Goal: Obtain resource: Download file/media

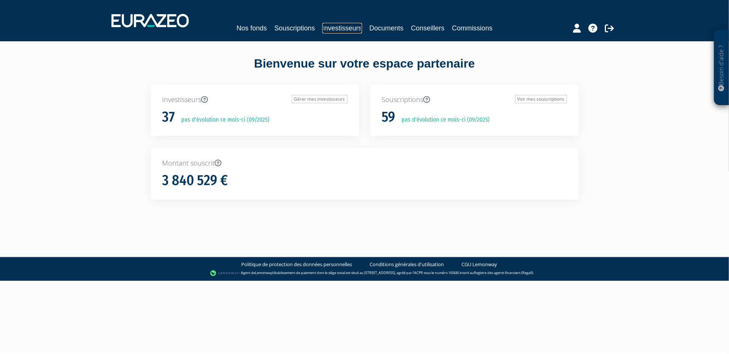
click at [335, 28] on link "Investisseurs" at bounding box center [341, 28] width 39 height 11
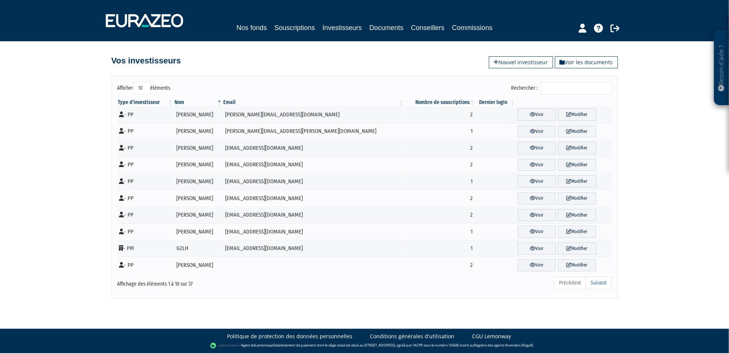
click at [140, 91] on select "10 25 50 100" at bounding box center [142, 88] width 17 height 13
select select "100"
click at [134, 82] on select "10 25 50 100" at bounding box center [142, 88] width 17 height 13
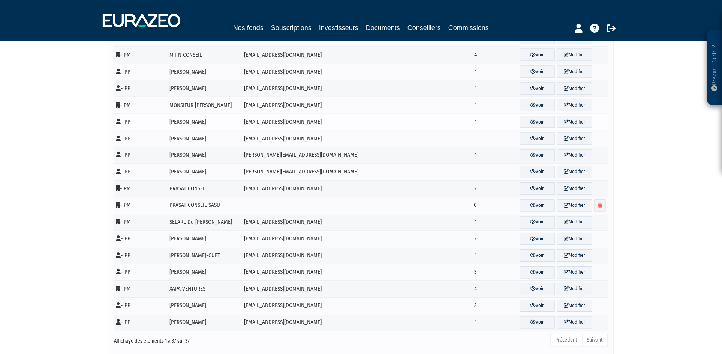
scroll to position [417, 0]
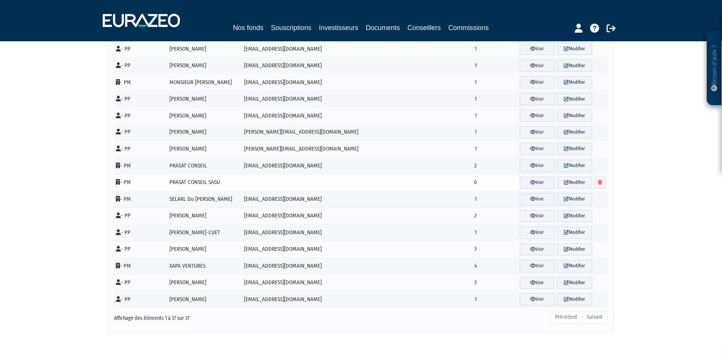
click at [525, 183] on link "Voir" at bounding box center [537, 183] width 35 height 12
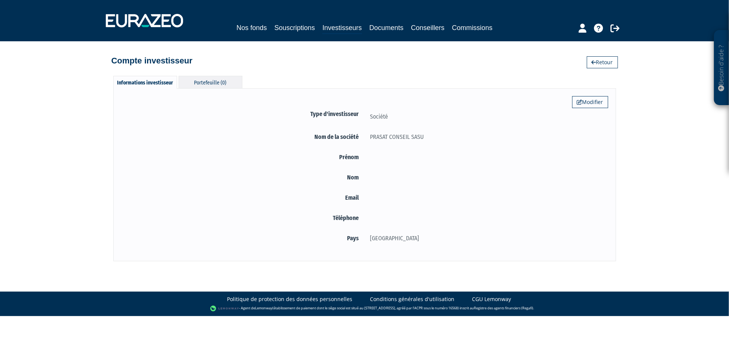
click at [211, 77] on div "Portefeuille (0)" at bounding box center [211, 82] width 64 height 12
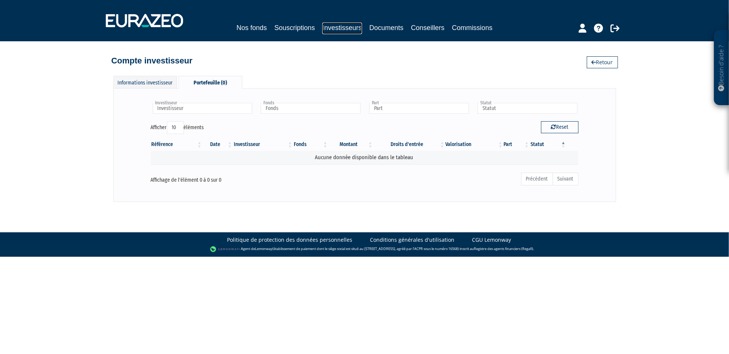
click at [345, 30] on link "Investisseurs" at bounding box center [341, 29] width 39 height 12
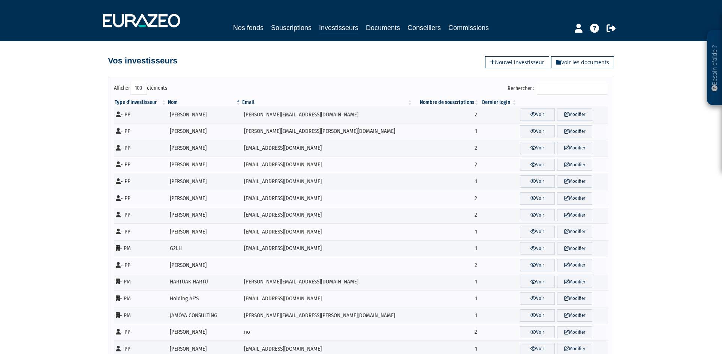
select select "100"
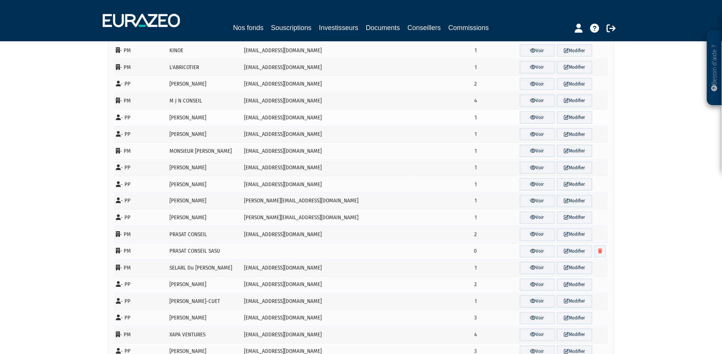
scroll to position [453, 0]
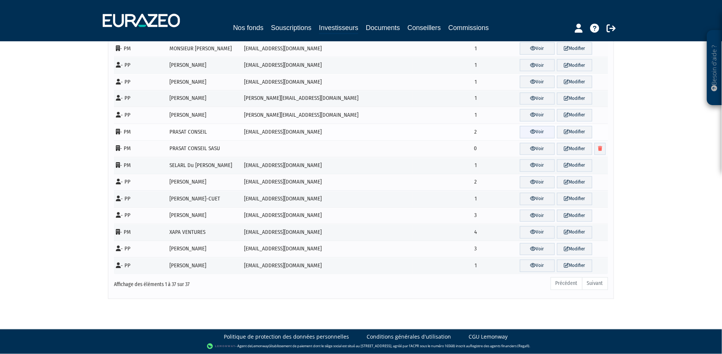
click at [531, 131] on icon at bounding box center [534, 131] width 6 height 5
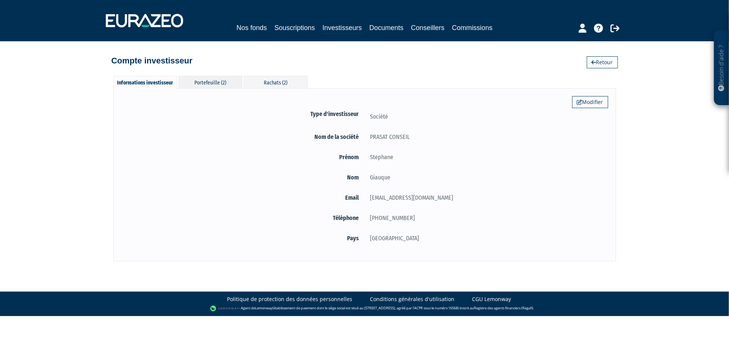
click at [235, 84] on div "Portefeuille (2)" at bounding box center [211, 82] width 64 height 12
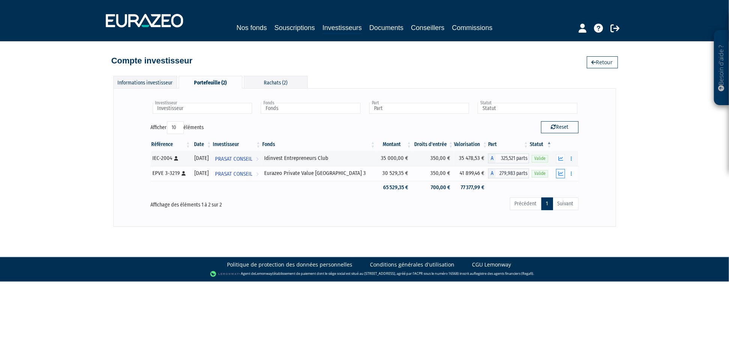
click at [561, 172] on icon "button" at bounding box center [560, 173] width 5 height 5
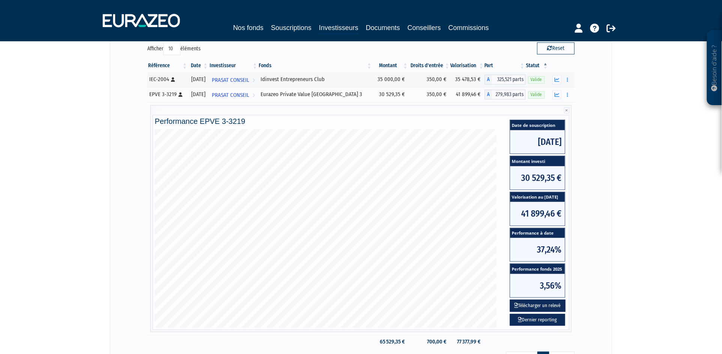
scroll to position [42, 0]
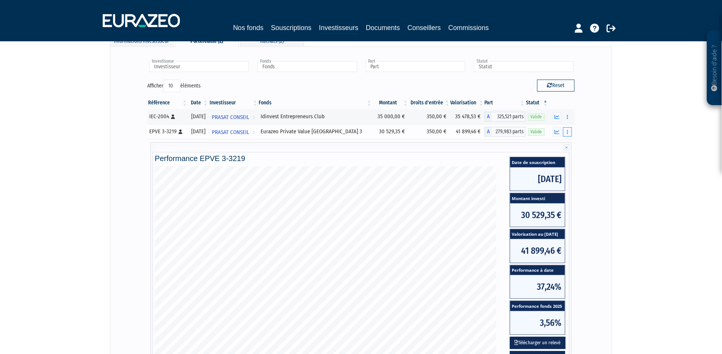
click at [567, 132] on button "button" at bounding box center [567, 131] width 9 height 9
click at [568, 132] on icon "button" at bounding box center [567, 131] width 1 height 5
click at [536, 173] on link "Historique de rachat(s)" at bounding box center [539, 173] width 62 height 12
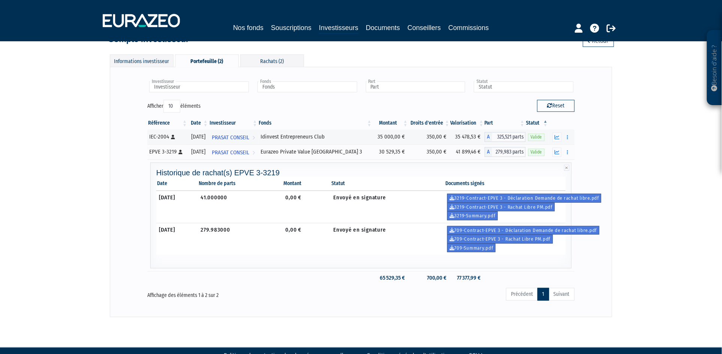
scroll to position [39, 0]
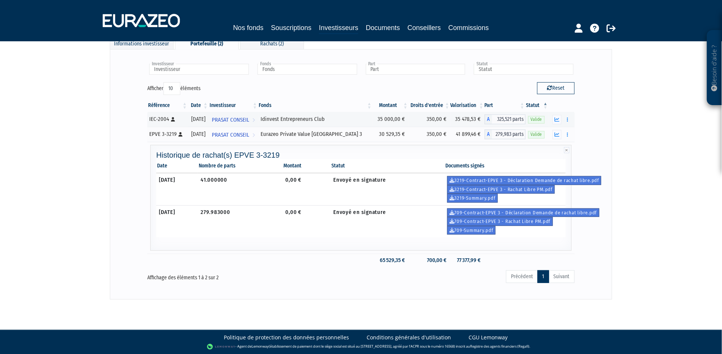
click at [75, 171] on div "Besoin d'aide ? × J'ai besoin d'aide Si vous avez une question à propos du fonc…" at bounding box center [361, 130] width 722 height 338
click at [519, 210] on link "709-Contract-EPVE 3 - Déclaration Demande de rachat libre.pdf" at bounding box center [523, 212] width 152 height 9
click at [536, 222] on link "709-Contract-EPVE 3 - Rachat Libre PM.pdf" at bounding box center [500, 221] width 106 height 9
click at [32, 125] on div "Besoin d'aide ? × J'ai besoin d'aide Si vous avez une question à propos du fonc…" at bounding box center [361, 130] width 722 height 338
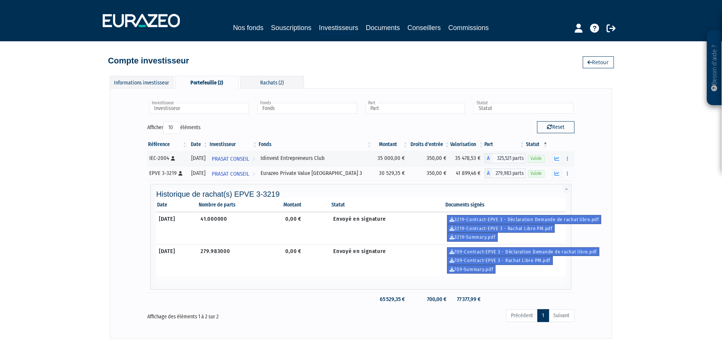
click at [686, 174] on div "Besoin d'aide ? × J'ai besoin d'aide Si vous avez une question à propos du fonc…" at bounding box center [361, 169] width 722 height 338
click at [568, 173] on icon "button" at bounding box center [567, 173] width 1 height 5
click at [614, 185] on div "Besoin d'aide ? × J'ai besoin d'aide Si vous avez une question à propos du fonc…" at bounding box center [361, 169] width 722 height 338
click at [557, 173] on icon "button" at bounding box center [557, 173] width 5 height 5
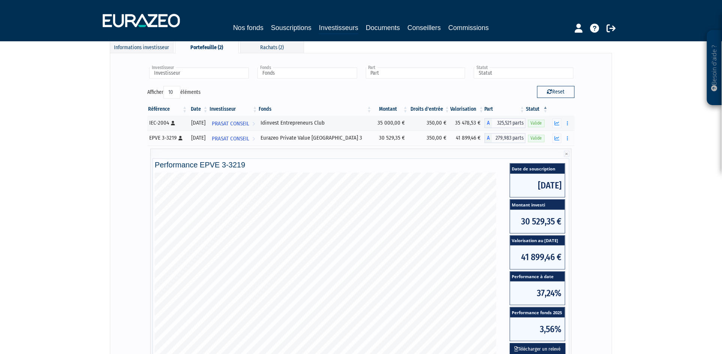
scroll to position [160, 0]
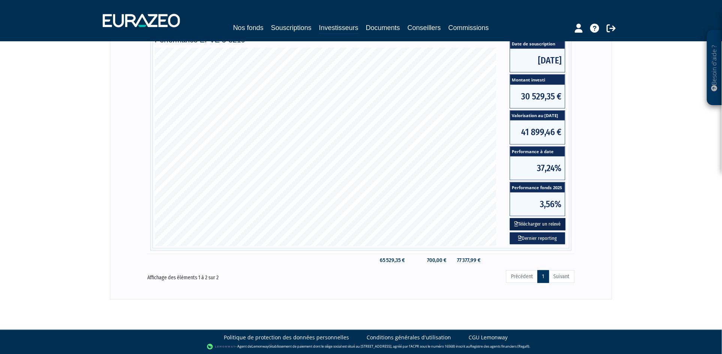
click at [548, 222] on button "Télécharger un relevé" at bounding box center [538, 224] width 56 height 12
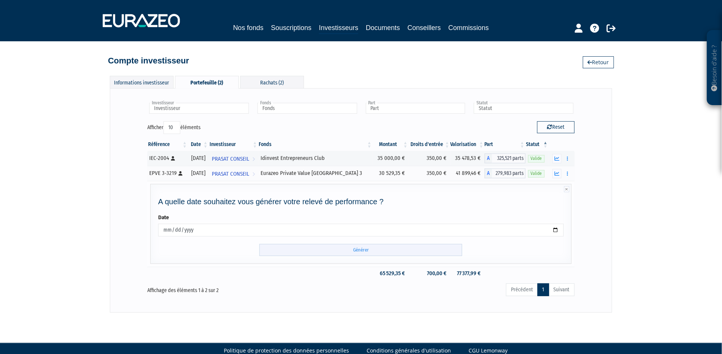
click at [344, 249] on input "Générer" at bounding box center [361, 250] width 203 height 12
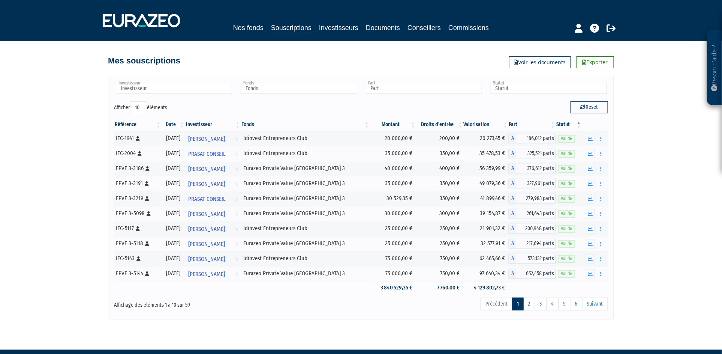
click at [26, 95] on div "Besoin d'aide ? × J'ai besoin d'aide Si vous avez une question à propos du fonc…" at bounding box center [361, 159] width 722 height 319
click at [136, 106] on select "10 25 50 100" at bounding box center [138, 107] width 17 height 13
select select "100"
click at [132, 101] on select "10 25 50 100" at bounding box center [138, 107] width 17 height 13
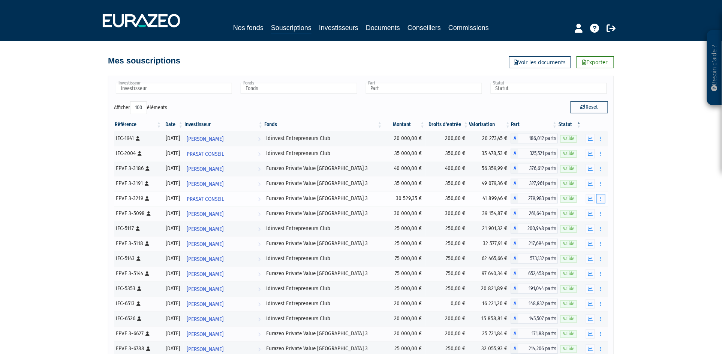
click at [600, 198] on icon "button" at bounding box center [600, 198] width 1 height 5
click at [591, 197] on icon "button" at bounding box center [590, 198] width 5 height 5
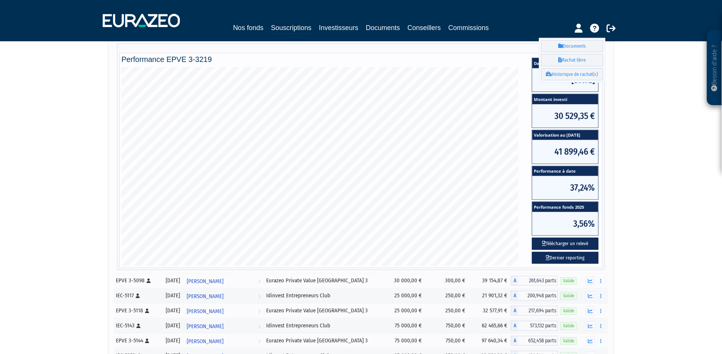
scroll to position [167, 0]
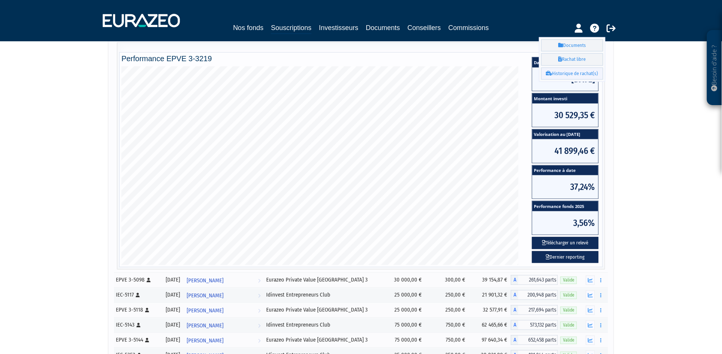
click at [575, 72] on link "Historique de rachat(s)" at bounding box center [573, 74] width 62 height 12
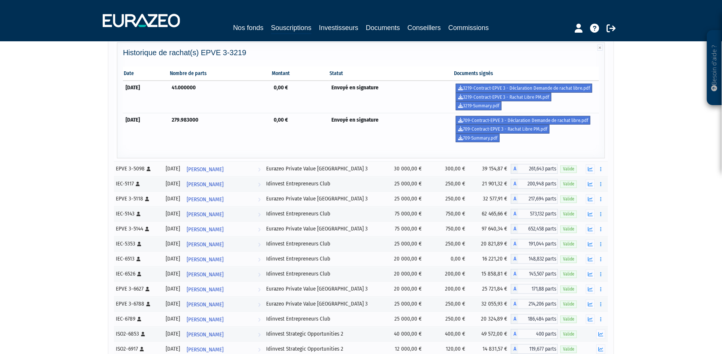
scroll to position [42, 0]
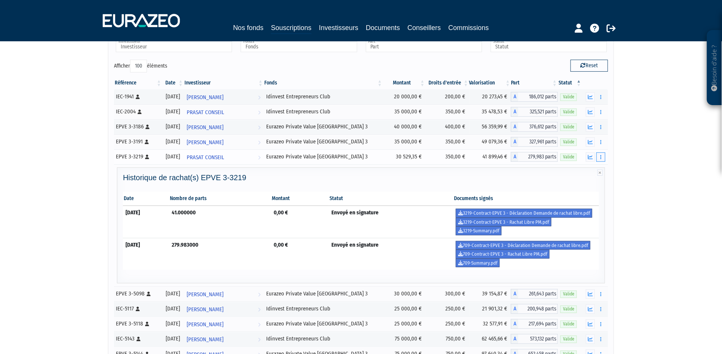
click at [601, 159] on icon "button" at bounding box center [600, 157] width 1 height 5
click at [583, 171] on link "Documents" at bounding box center [573, 170] width 62 height 12
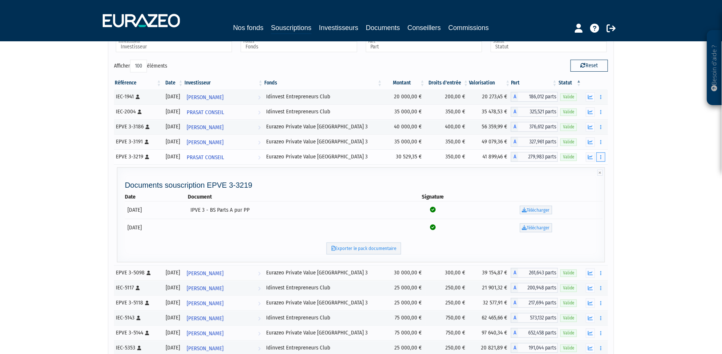
click at [601, 153] on button "button" at bounding box center [601, 156] width 9 height 9
click at [583, 184] on link "Rachat libre" at bounding box center [573, 184] width 62 height 12
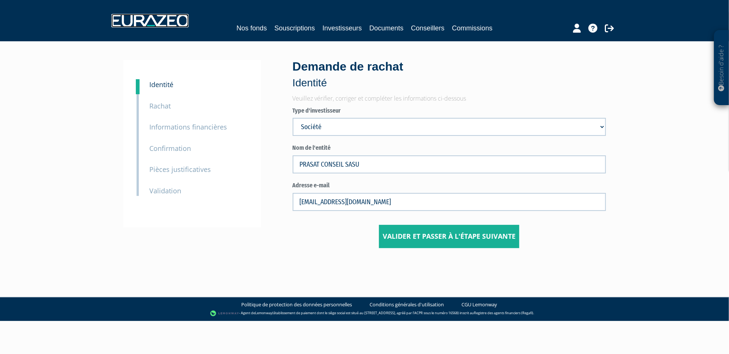
click at [151, 21] on img at bounding box center [149, 21] width 77 height 14
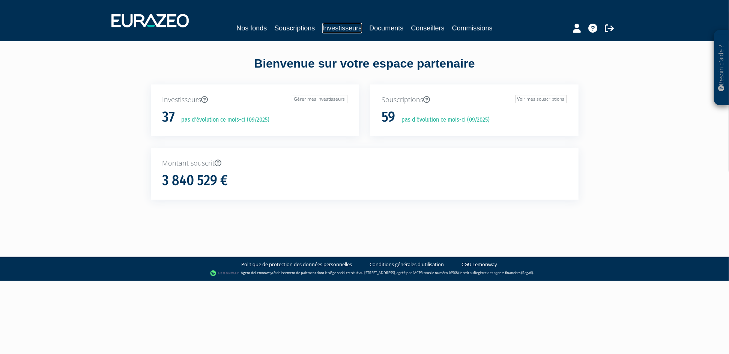
click at [335, 26] on link "Investisseurs" at bounding box center [341, 28] width 39 height 11
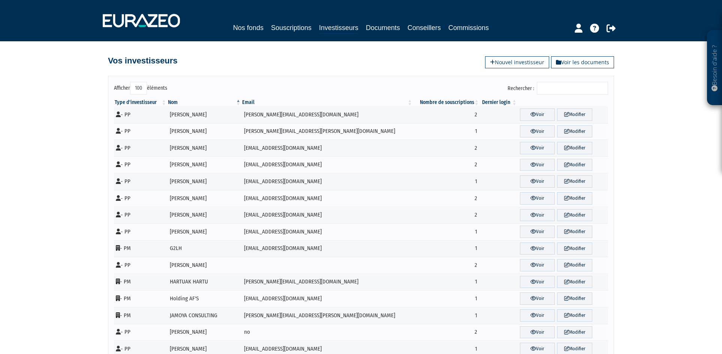
select select "100"
click at [567, 90] on input "Rechercher :" at bounding box center [572, 88] width 71 height 13
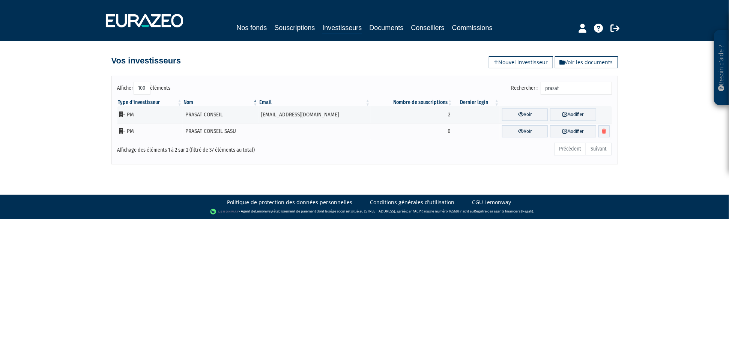
type input "prasat"
click at [335, 24] on link "Investisseurs" at bounding box center [341, 29] width 39 height 12
select select "100"
click at [518, 114] on icon at bounding box center [521, 114] width 6 height 5
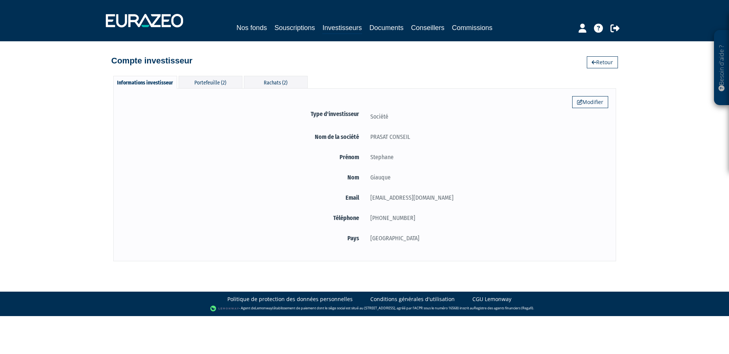
select select "100"
click at [208, 83] on div "Portefeuille (2)" at bounding box center [211, 82] width 64 height 12
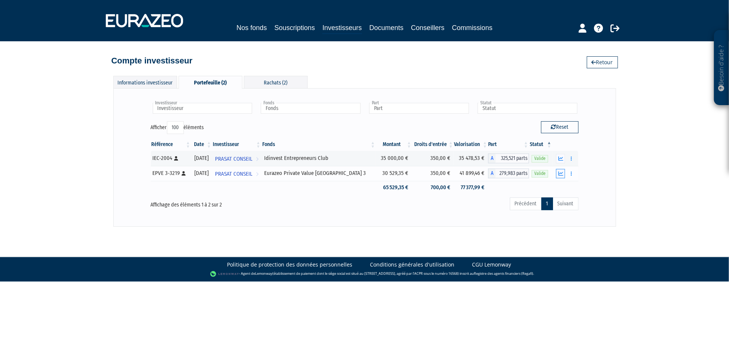
click at [560, 171] on icon "button" at bounding box center [560, 173] width 5 height 5
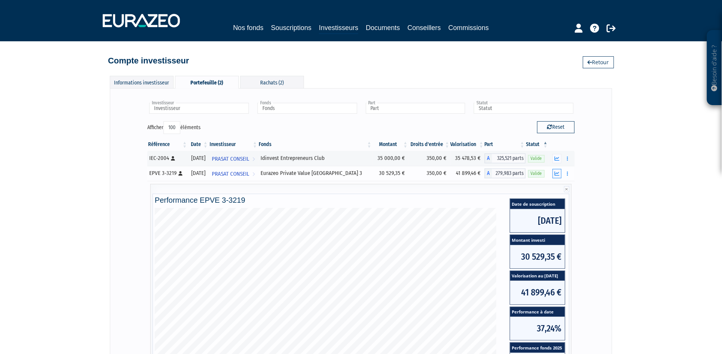
click at [557, 171] on icon "button" at bounding box center [557, 173] width 5 height 5
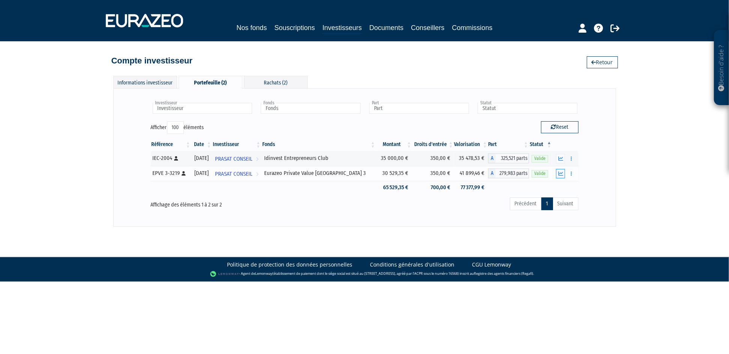
click at [557, 170] on button "button" at bounding box center [560, 173] width 9 height 9
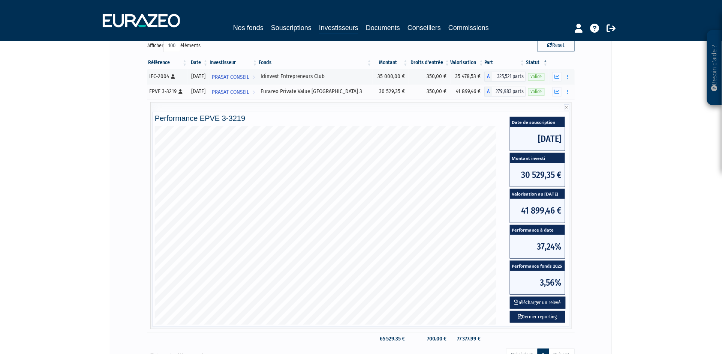
scroll to position [77, 0]
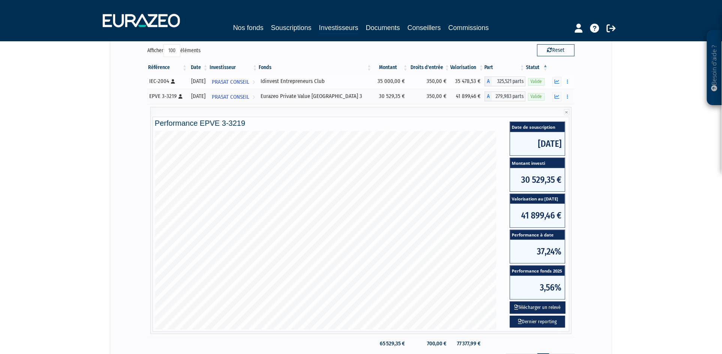
click at [162, 83] on div "IEC-2004 [Français] Personne physique" at bounding box center [167, 81] width 36 height 8
click at [559, 81] on icon "button" at bounding box center [557, 81] width 5 height 5
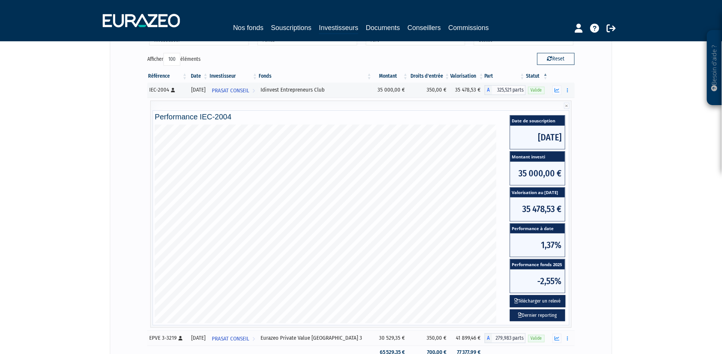
scroll to position [0, 0]
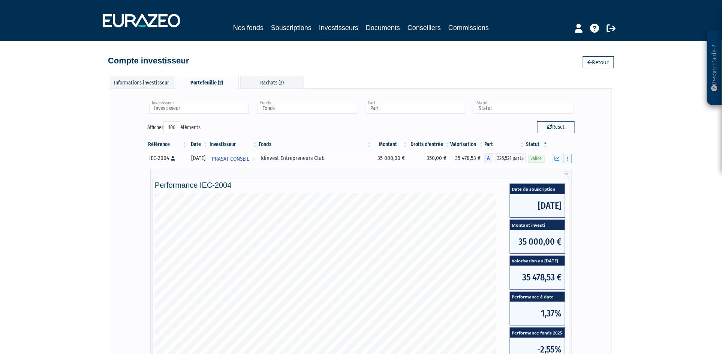
click at [566, 157] on button "button" at bounding box center [567, 158] width 9 height 9
click at [600, 168] on div "Investisseur PRASAT CONSEIL Investisseur Fonds Idinvest Entrepreneurs Club Eura…" at bounding box center [361, 273] width 487 height 355
click at [207, 80] on div "Portefeuille (2)" at bounding box center [207, 82] width 64 height 13
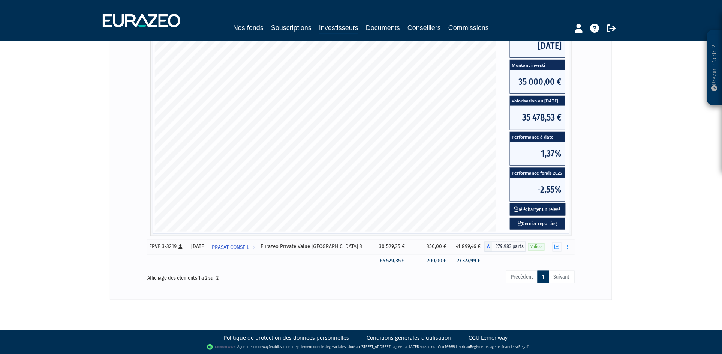
scroll to position [160, 0]
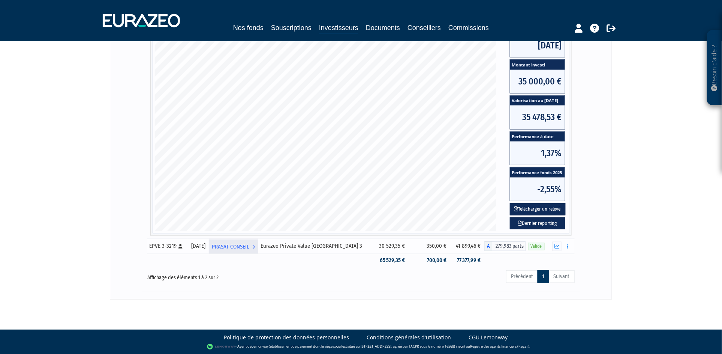
click at [249, 245] on span "PRASAT CONSEIL" at bounding box center [231, 247] width 38 height 14
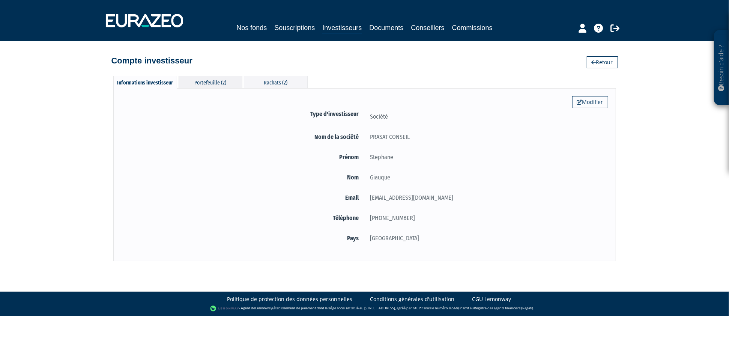
click at [205, 78] on div "Portefeuille (2)" at bounding box center [211, 82] width 64 height 12
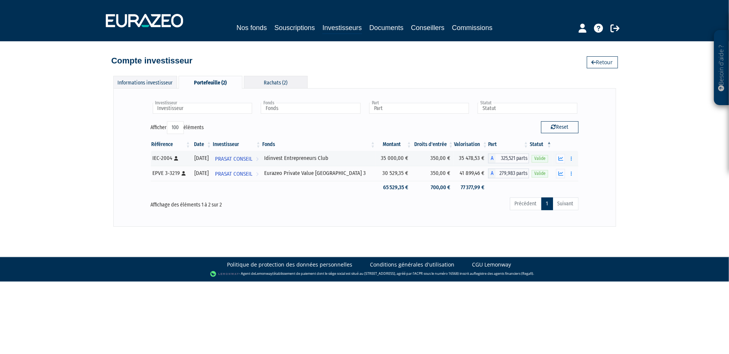
click at [289, 80] on div "Rachats (2)" at bounding box center [276, 82] width 64 height 12
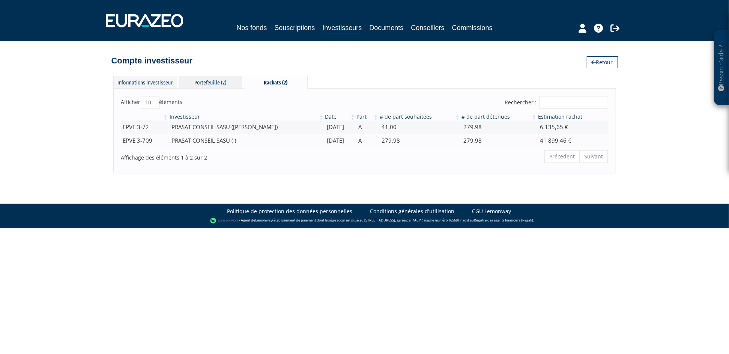
click at [231, 84] on div "Portefeuille (2)" at bounding box center [211, 82] width 64 height 12
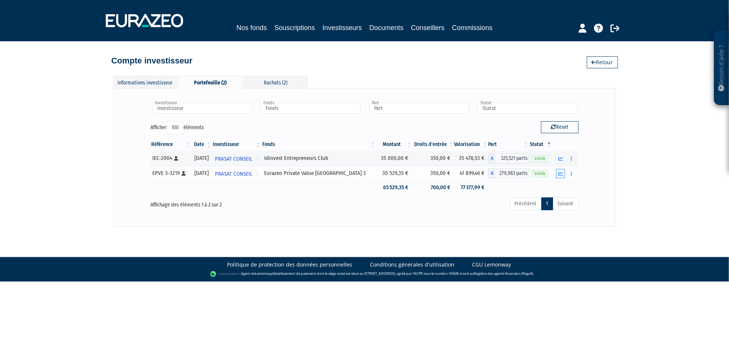
click at [559, 173] on icon "button" at bounding box center [560, 173] width 5 height 5
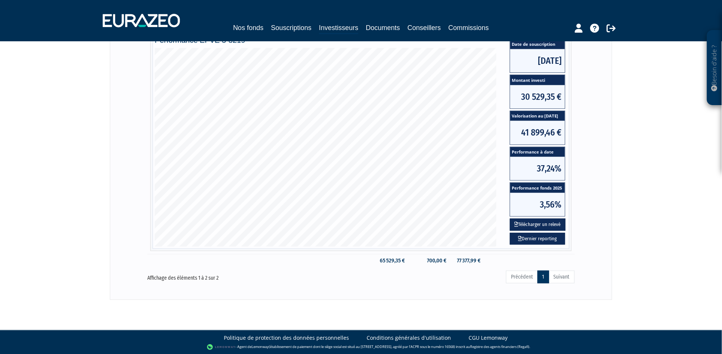
scroll to position [160, 0]
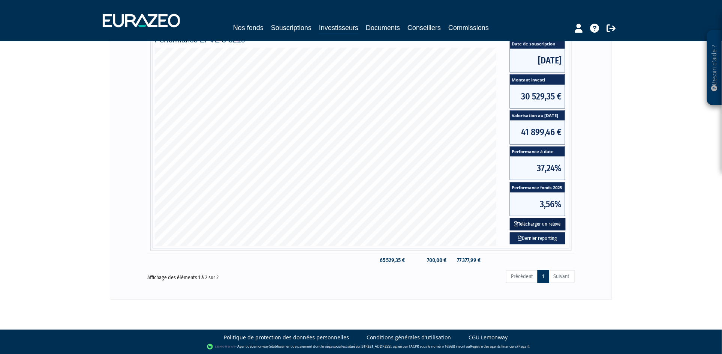
click at [542, 221] on button "Télécharger un relevé" at bounding box center [538, 224] width 56 height 12
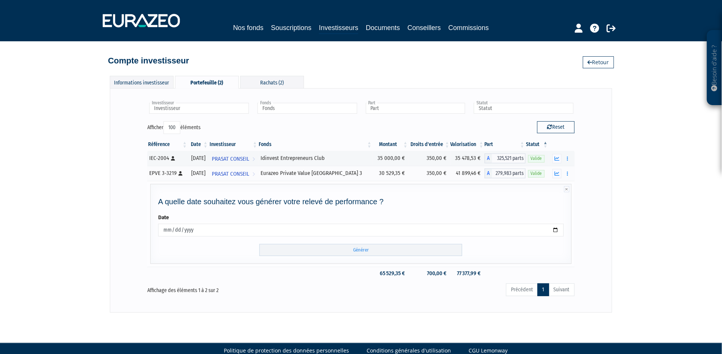
drag, startPoint x: 199, startPoint y: 228, endPoint x: 148, endPoint y: 230, distance: 51.4
click at [148, 230] on td "A quelle date souhaitez vous générer votre relevé de performance ? Date 2025-09…" at bounding box center [361, 224] width 428 height 86
type input "2025-09-10"
type input "2025-01-10"
click at [393, 247] on input "Générer" at bounding box center [361, 250] width 203 height 12
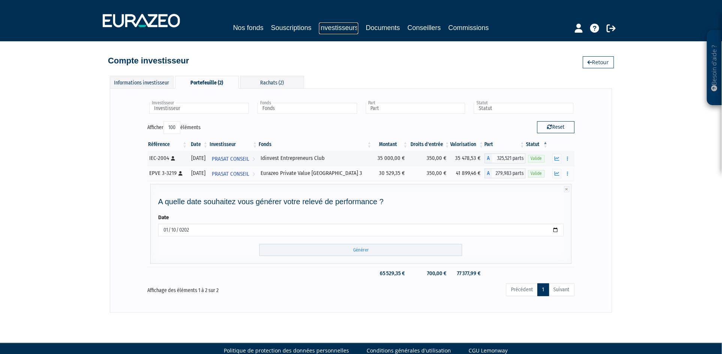
click at [334, 27] on link "Investisseurs" at bounding box center [338, 29] width 39 height 12
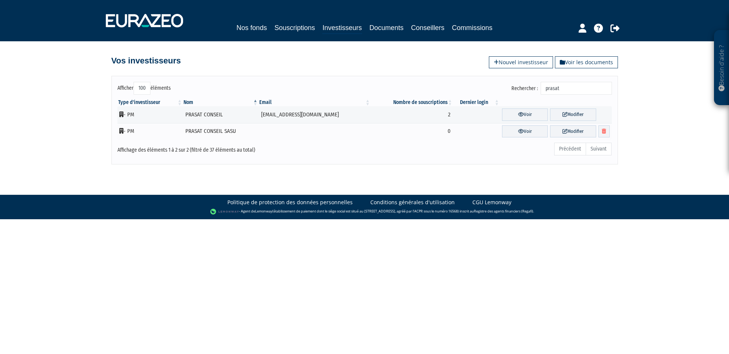
select select "100"
drag, startPoint x: 570, startPoint y: 89, endPoint x: 464, endPoint y: 80, distance: 107.3
click at [465, 80] on div "Afficher 10 25 50 100 éléments Rechercher : prasat Type d'investisseur Nom Emai…" at bounding box center [364, 120] width 506 height 89
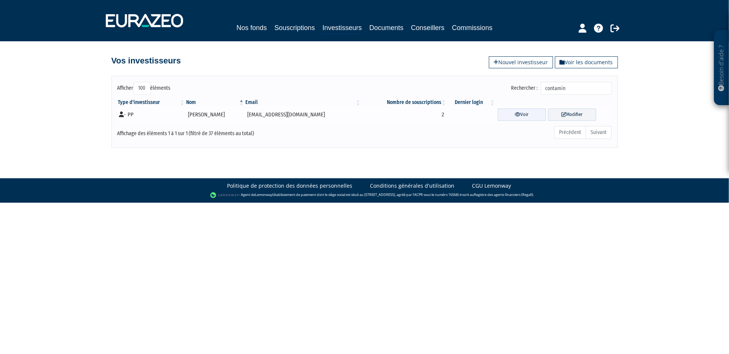
type input "contamin"
click at [516, 118] on link "Voir" at bounding box center [522, 114] width 48 height 12
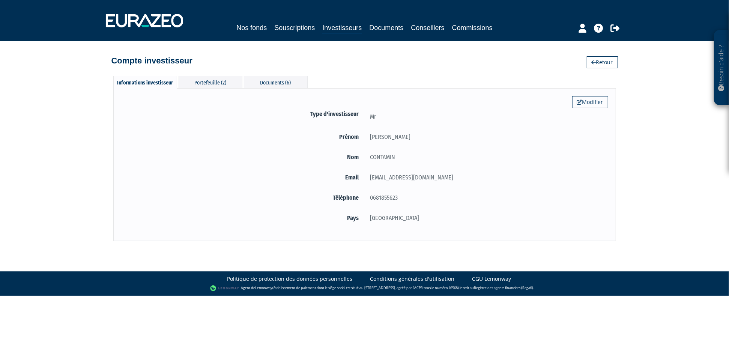
select select "100"
click at [230, 77] on div "Portefeuille (2)" at bounding box center [211, 82] width 64 height 12
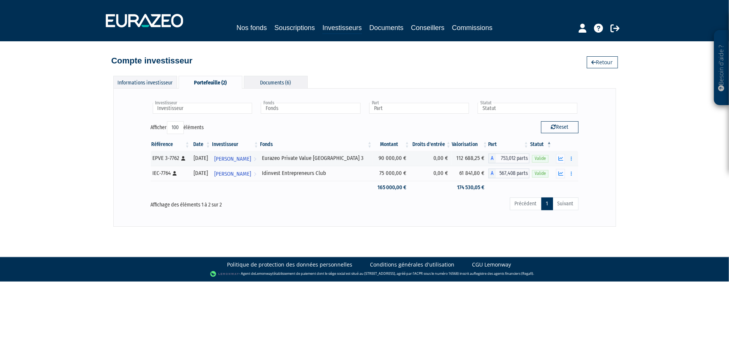
click at [276, 83] on div "Documents (6)" at bounding box center [276, 82] width 64 height 12
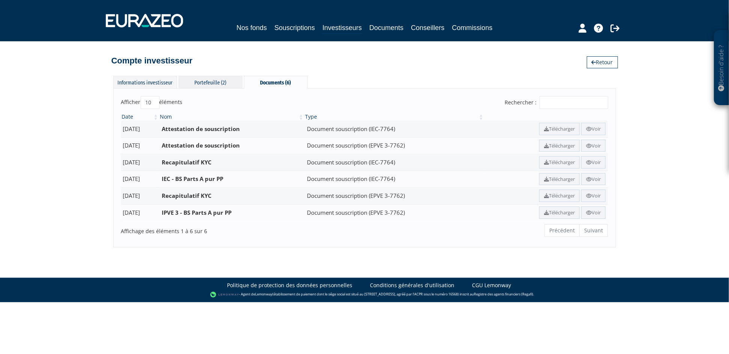
click at [218, 80] on div "Portefeuille (2)" at bounding box center [211, 82] width 64 height 12
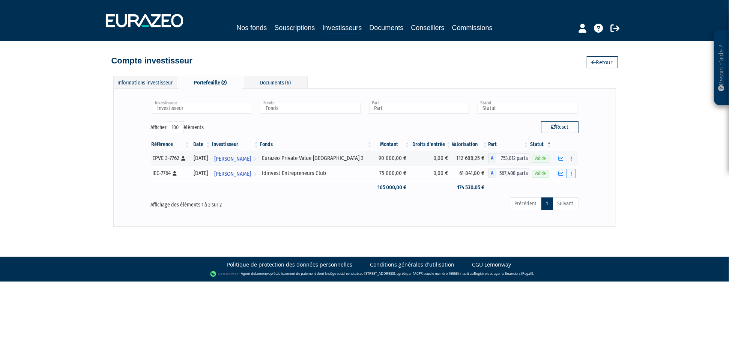
click at [574, 170] on button "button" at bounding box center [570, 173] width 9 height 9
click at [573, 173] on button "button" at bounding box center [570, 173] width 9 height 9
